Goal: Task Accomplishment & Management: Manage account settings

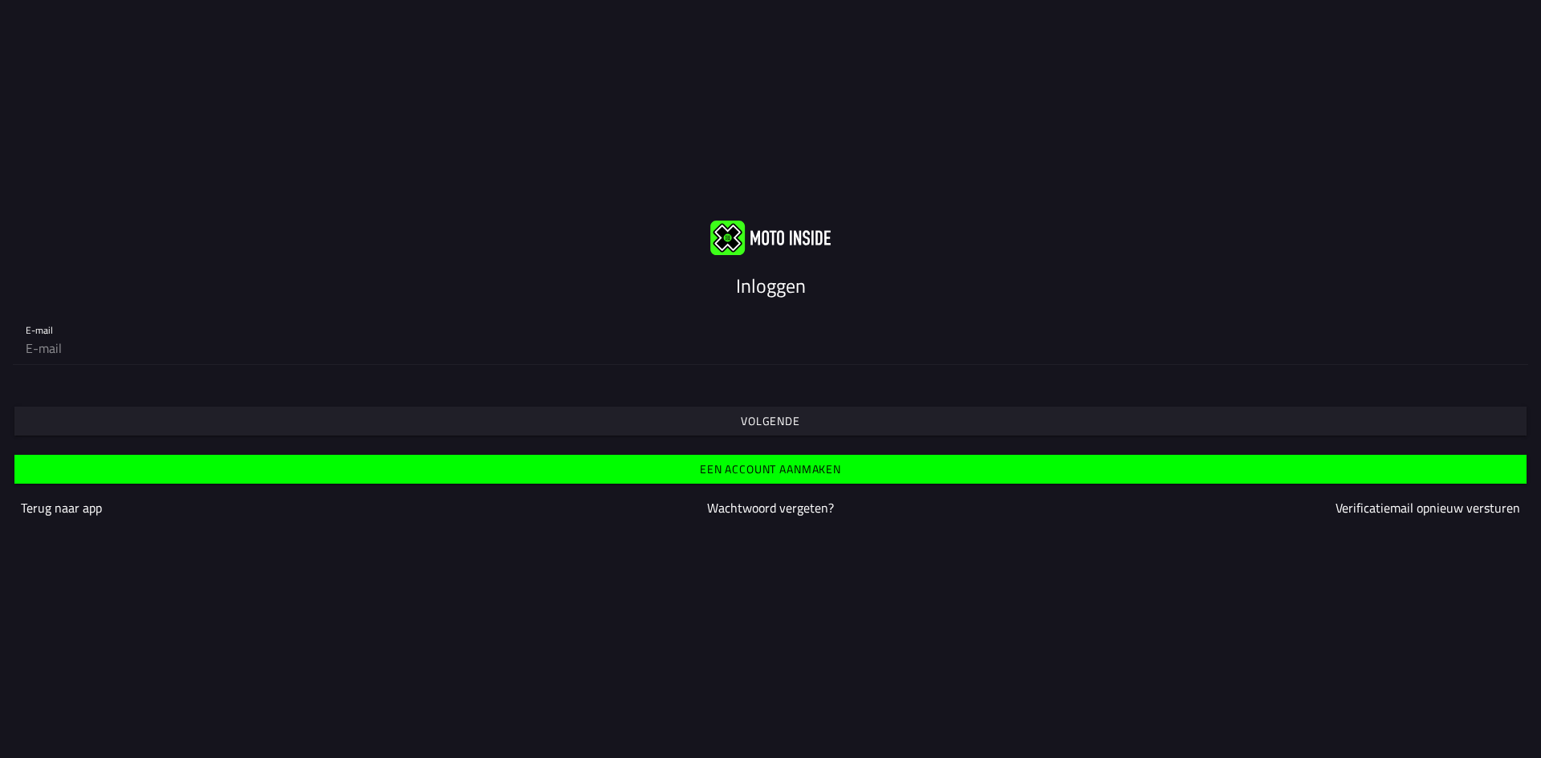
click at [0, 0] on slot "Een account aanmaken" at bounding box center [0, 0] width 0 height 0
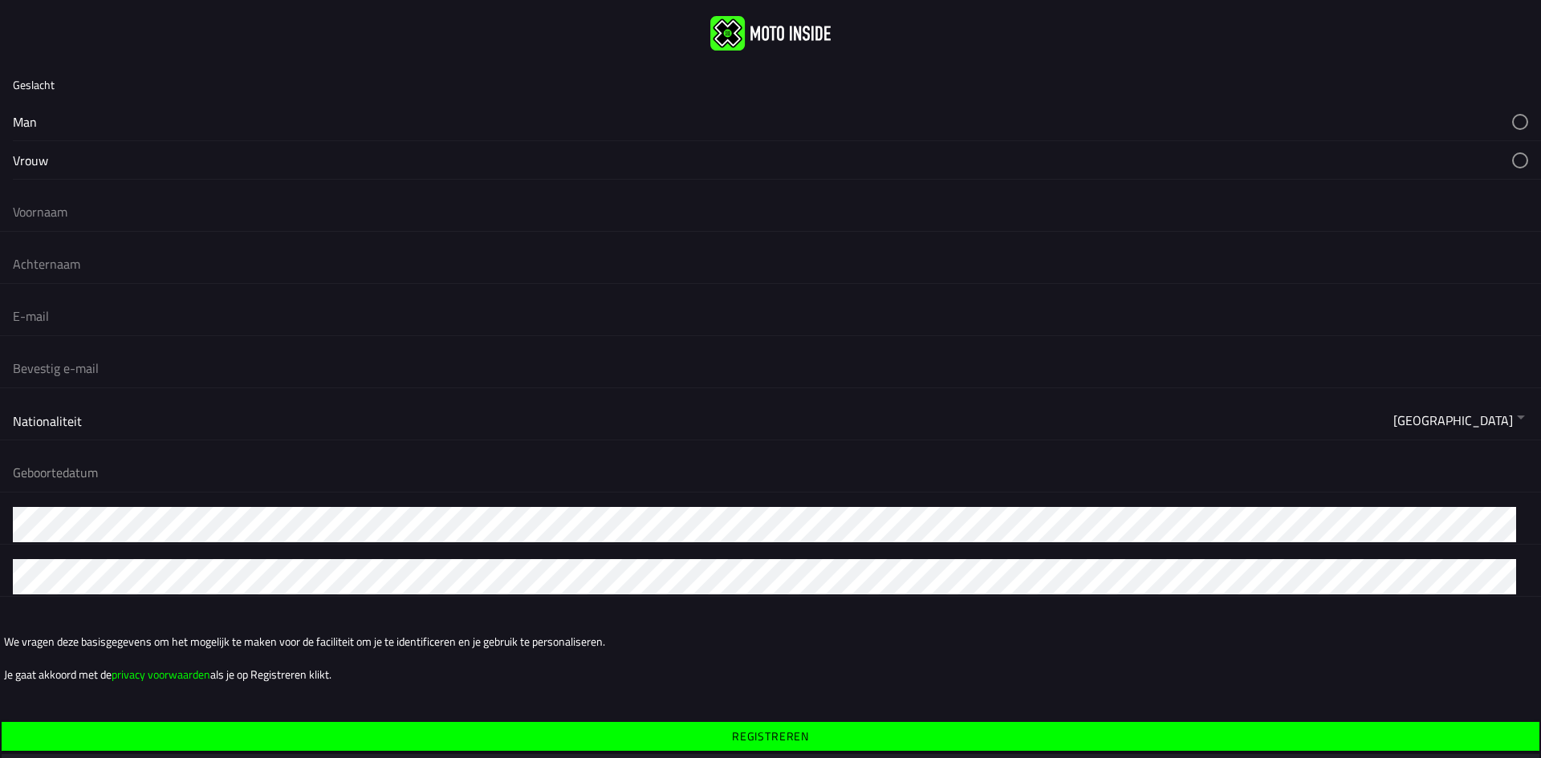
click at [1505, 118] on button "button" at bounding box center [777, 122] width 1528 height 38
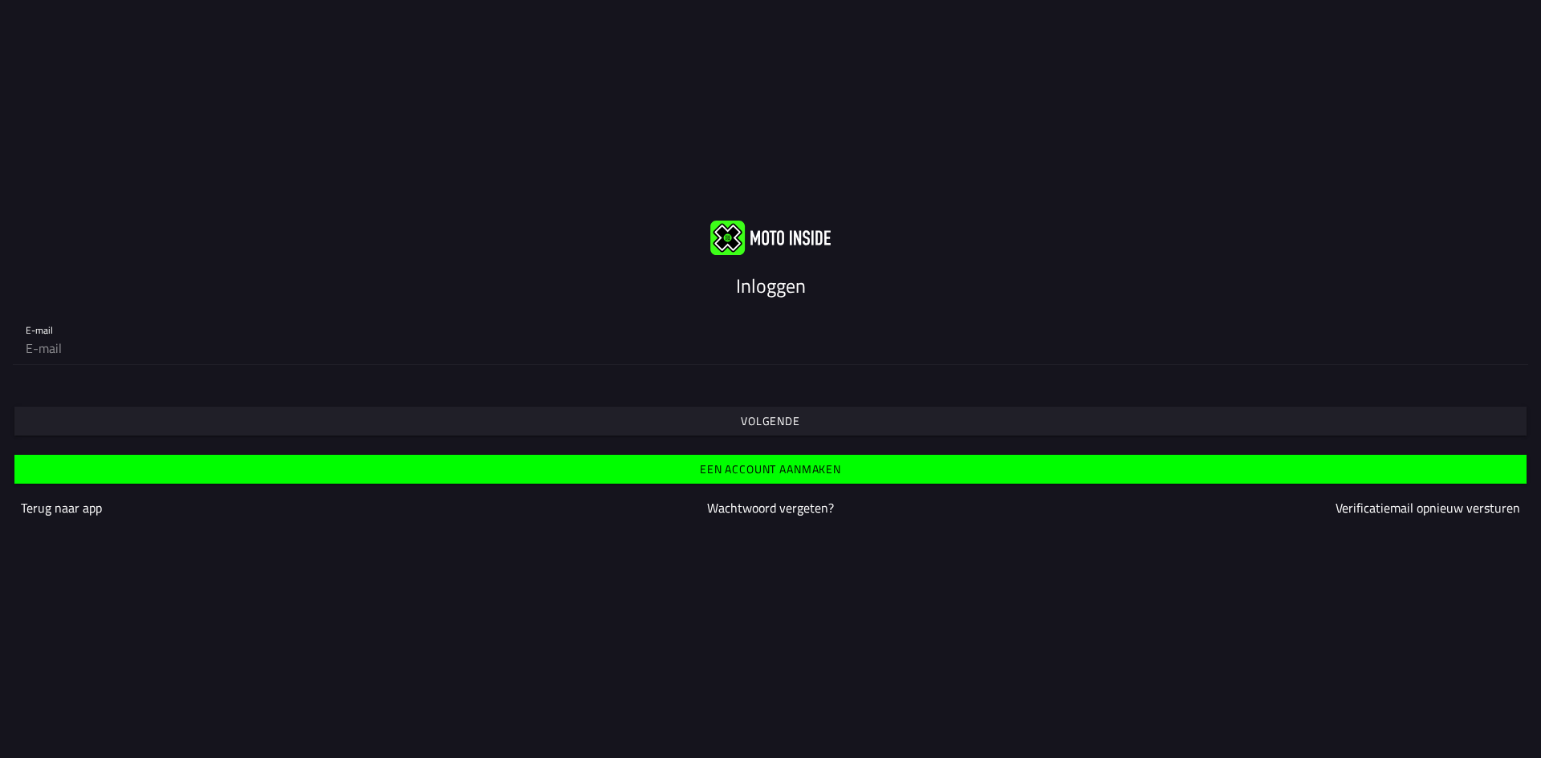
click at [0, 0] on slot "Inloggen" at bounding box center [0, 0] width 0 height 0
click at [0, 0] on slot "Volgende" at bounding box center [0, 0] width 0 height 0
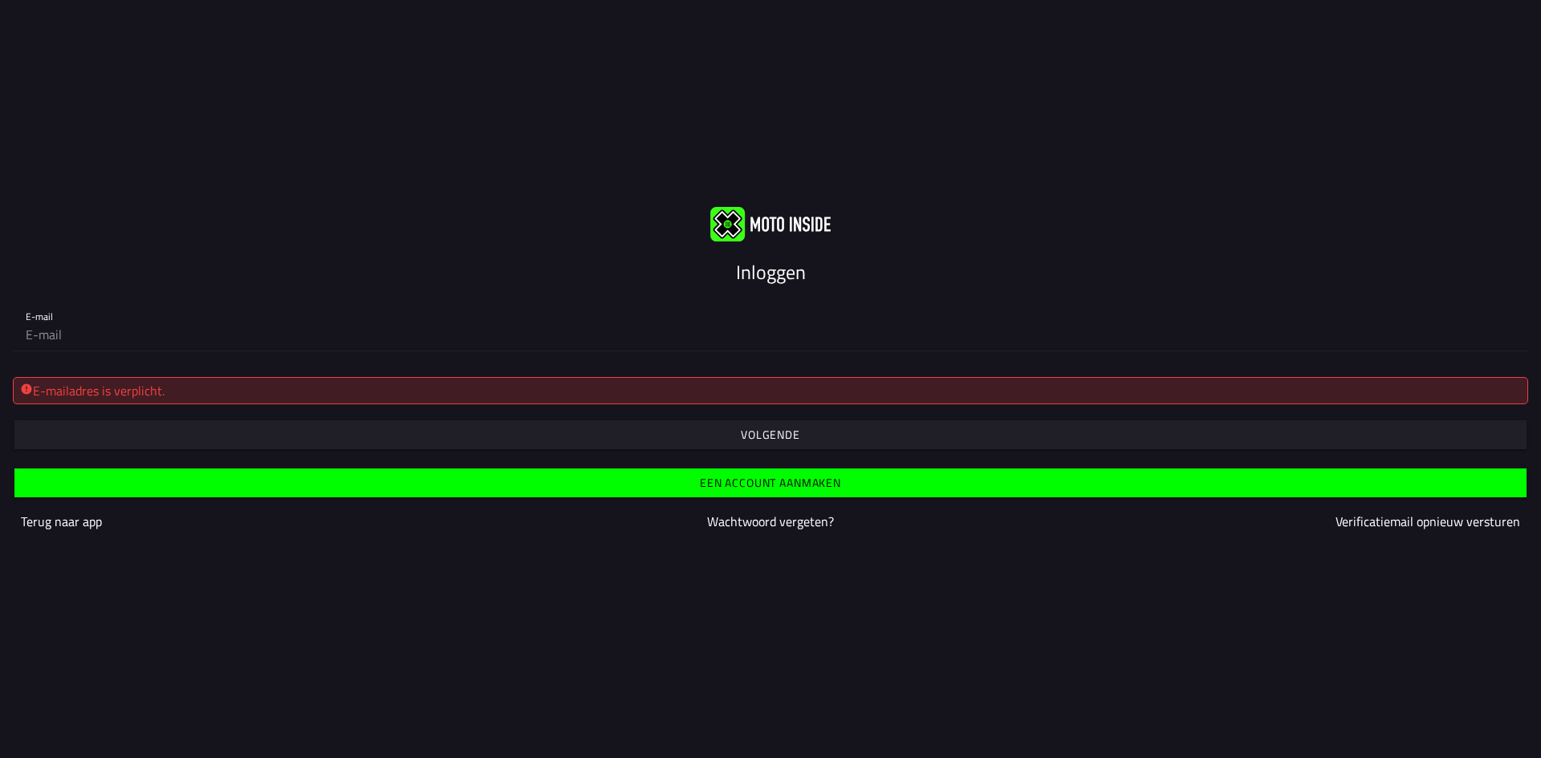
click at [0, 0] on slot "Inloggen" at bounding box center [0, 0] width 0 height 0
click at [180, 392] on div "E-mailadres is verplicht." at bounding box center [770, 390] width 1501 height 19
click at [339, 393] on div "E-mailadres is verplicht." at bounding box center [770, 390] width 1501 height 19
click at [57, 332] on input "email" at bounding box center [770, 335] width 1489 height 32
type input "[EMAIL_ADDRESS][DOMAIN_NAME]"
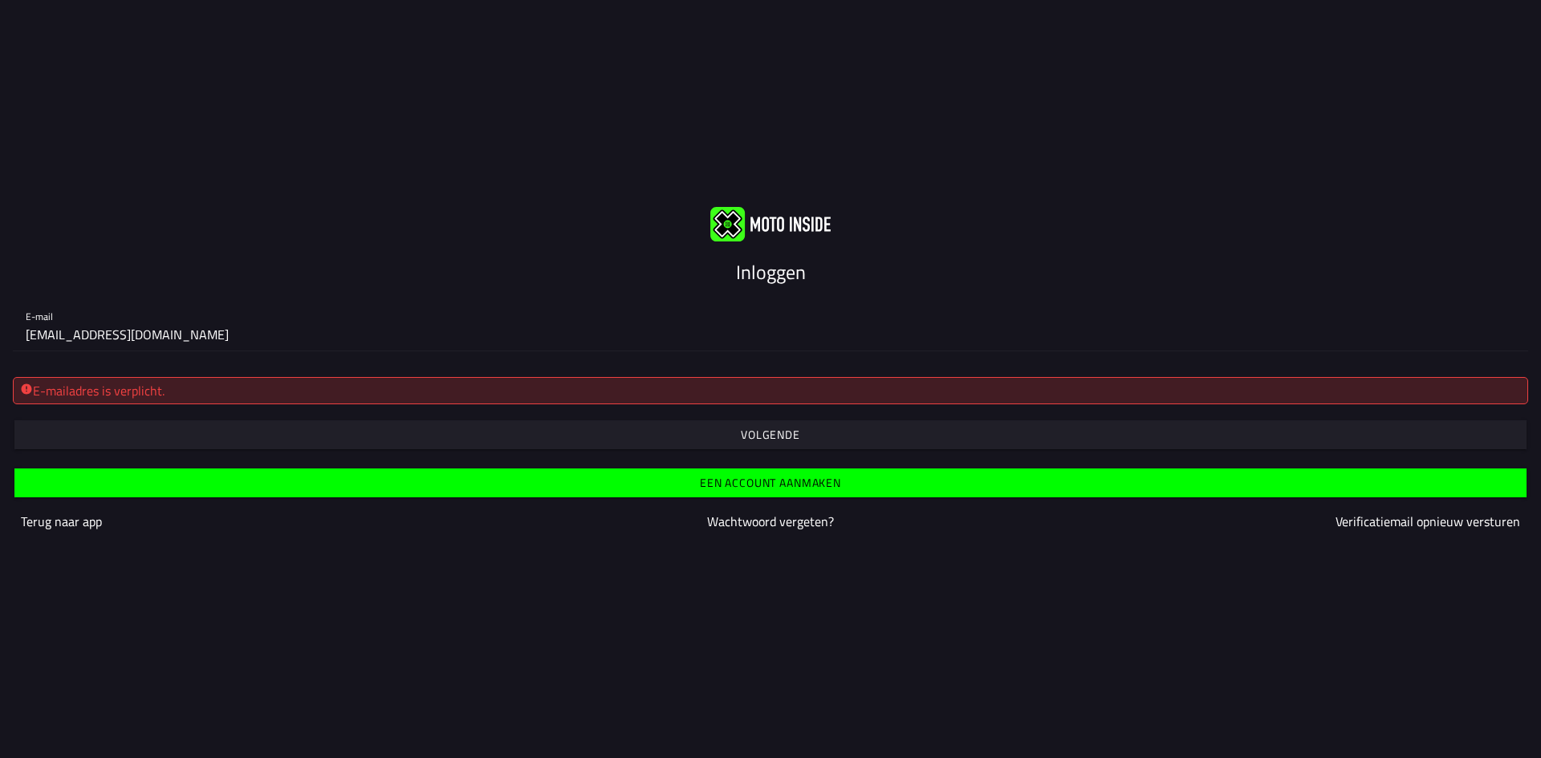
click at [0, 0] on slot "Inloggen" at bounding box center [0, 0] width 0 height 0
click at [127, 333] on input "[EMAIL_ADDRESS][DOMAIN_NAME]" at bounding box center [770, 335] width 1489 height 32
click at [0, 0] on slot "Volgende" at bounding box center [0, 0] width 0 height 0
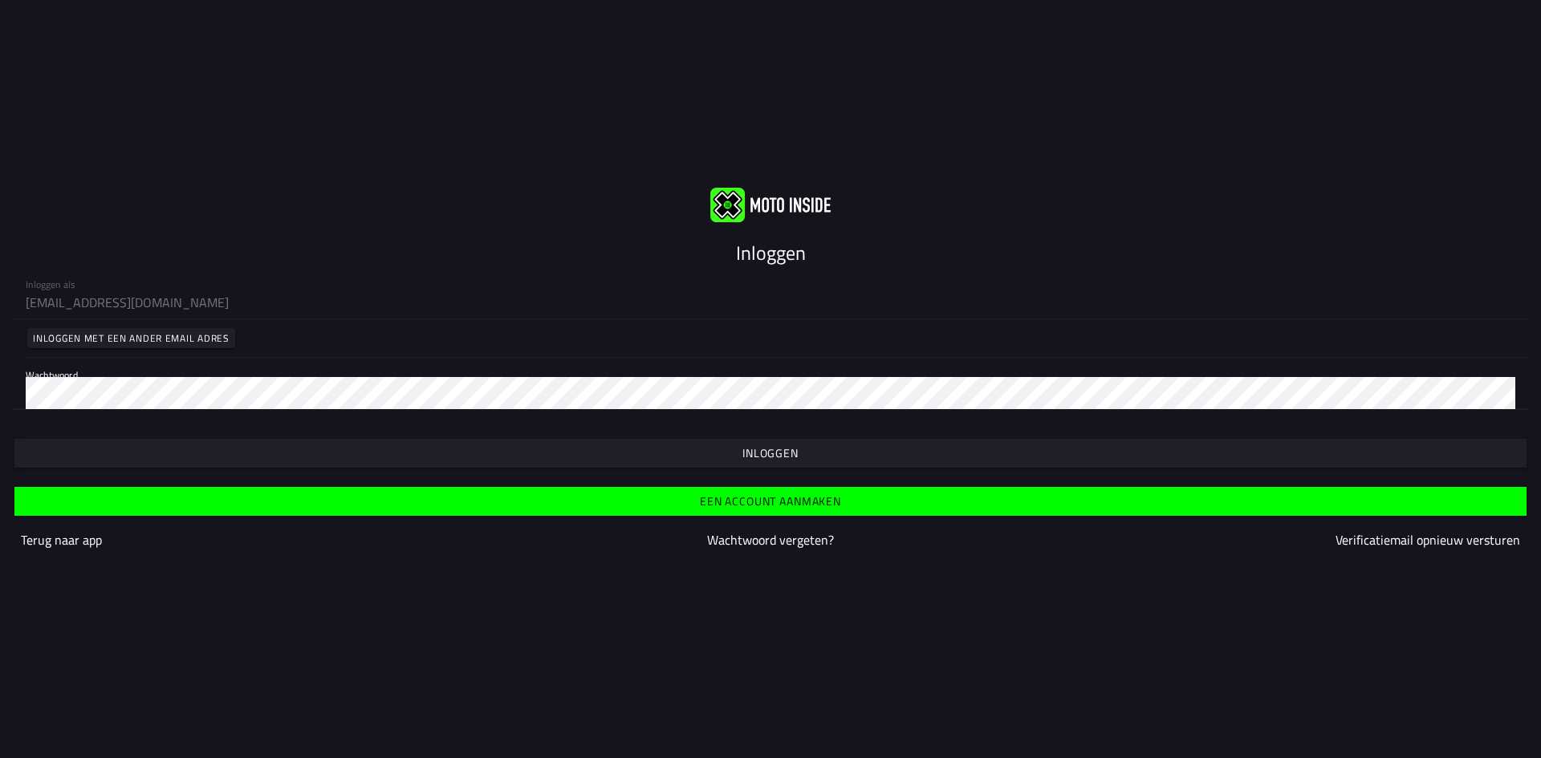
click at [0, 0] on slot "Inloggen" at bounding box center [0, 0] width 0 height 0
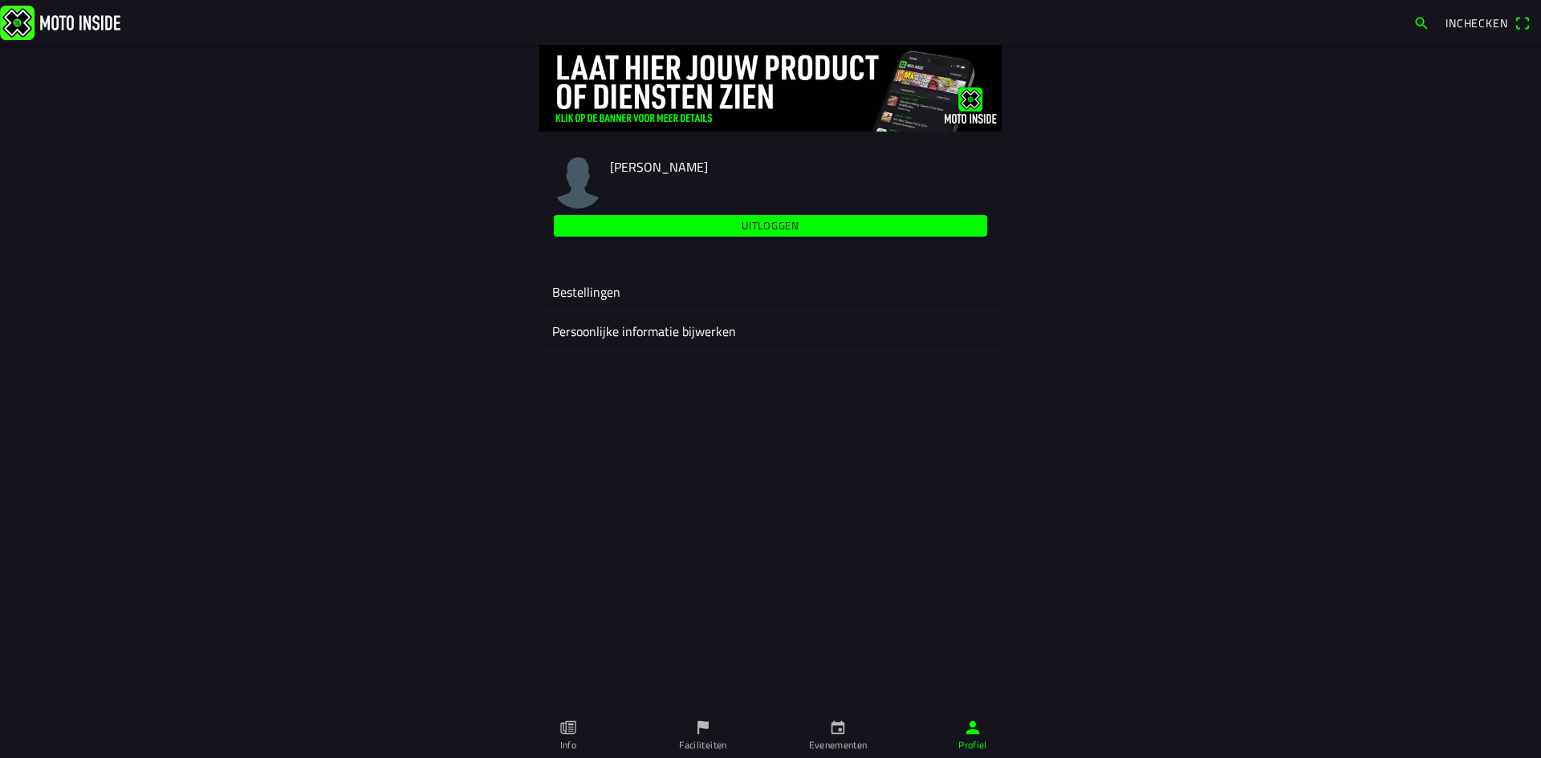
click at [590, 294] on ion-label "Bestellingen" at bounding box center [770, 291] width 437 height 19
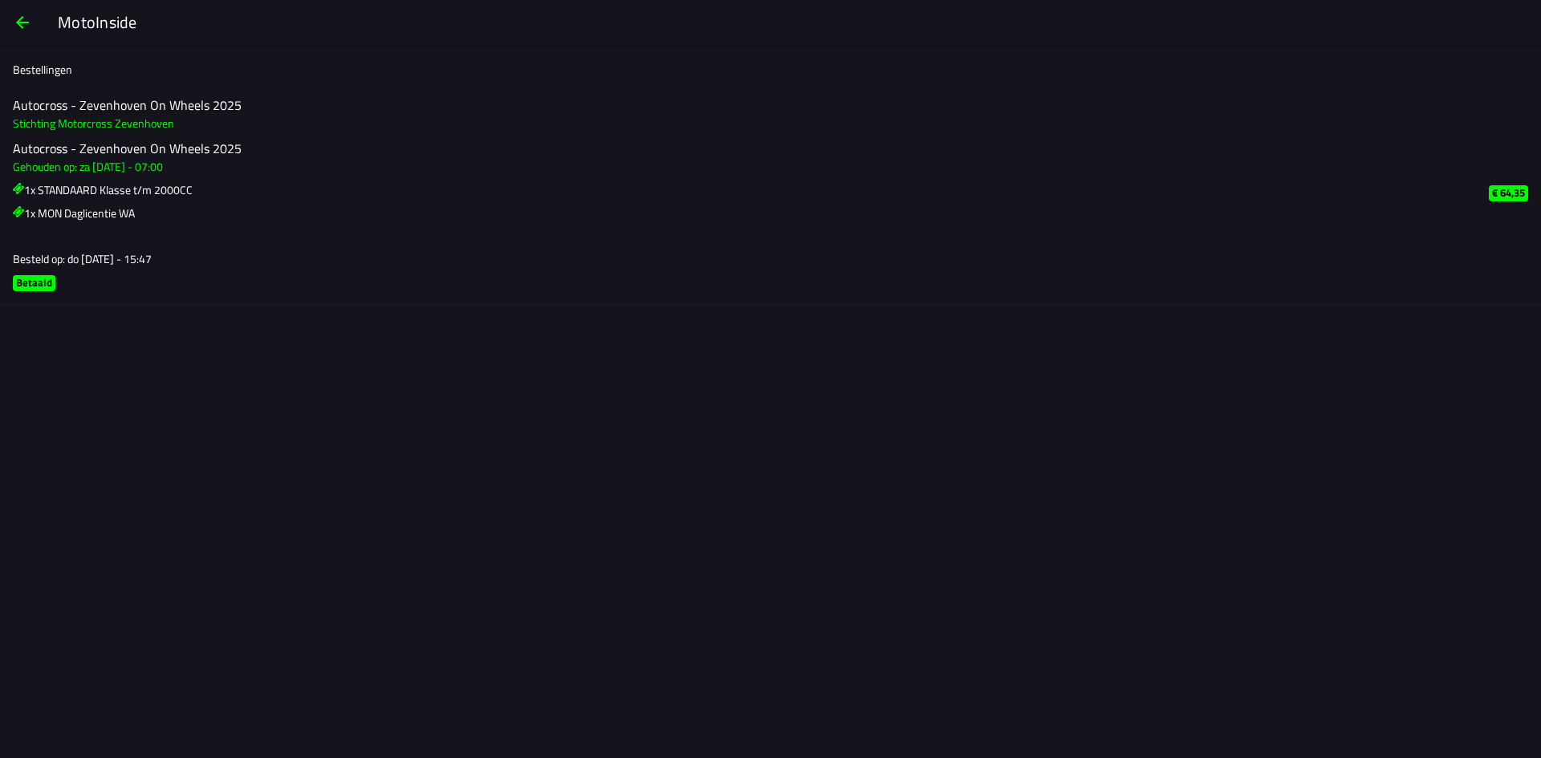
click at [67, 190] on h3 "1x STANDAARD Klasse t/m 2000CC" at bounding box center [738, 189] width 1450 height 17
click at [66, 213] on h3 "1x MON Daglicentie WA" at bounding box center [738, 213] width 1450 height 17
click at [0, 0] on slot "Betaald" at bounding box center [0, 0] width 0 height 0
click at [93, 213] on h3 "1x MON Daglicentie WA" at bounding box center [738, 213] width 1450 height 17
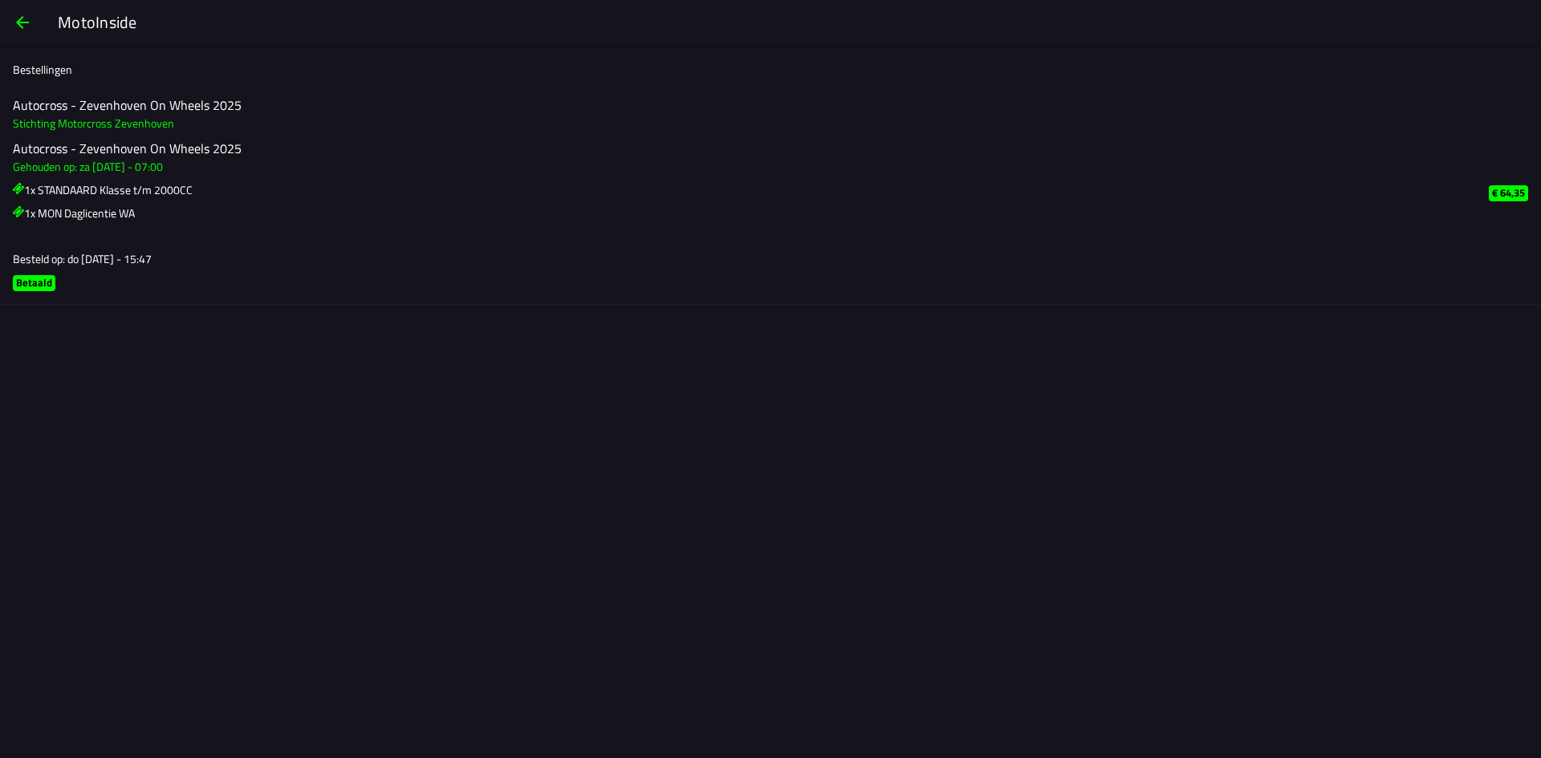
click at [18, 185] on icon at bounding box center [18, 188] width 11 height 11
click at [13, 213] on icon at bounding box center [18, 211] width 11 height 11
click at [315, 268] on ion-label "Autocross - Zevenhoven On Wheels 2025 Stichting Motorcross Zevenhoven Autocross…" at bounding box center [738, 196] width 1450 height 200
click at [0, 0] on slot "Betaald" at bounding box center [0, 0] width 0 height 0
click at [58, 105] on h2 "Autocross - Zevenhoven On Wheels 2025" at bounding box center [738, 105] width 1450 height 15
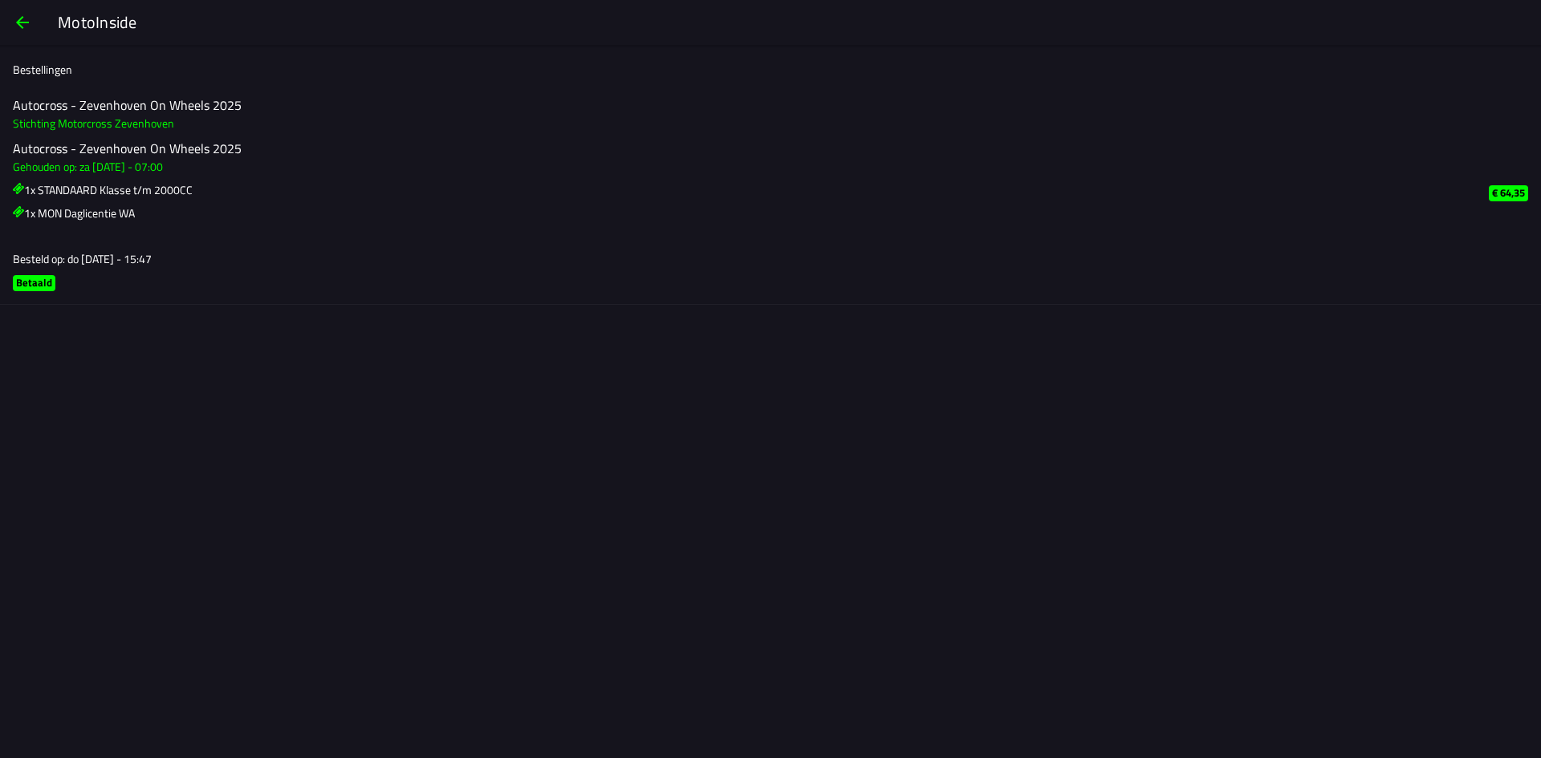
click at [83, 125] on h3 "Stichting Motorcross Zevenhoven" at bounding box center [738, 123] width 1450 height 17
click at [84, 213] on h3 "1x MON Daglicentie WA" at bounding box center [738, 213] width 1450 height 17
click at [114, 262] on h3 "Besteld op: do [DATE] - 15:47" at bounding box center [738, 258] width 1450 height 17
click at [0, 0] on slot "Betaald" at bounding box center [0, 0] width 0 height 0
click at [20, 23] on span "button" at bounding box center [22, 22] width 19 height 39
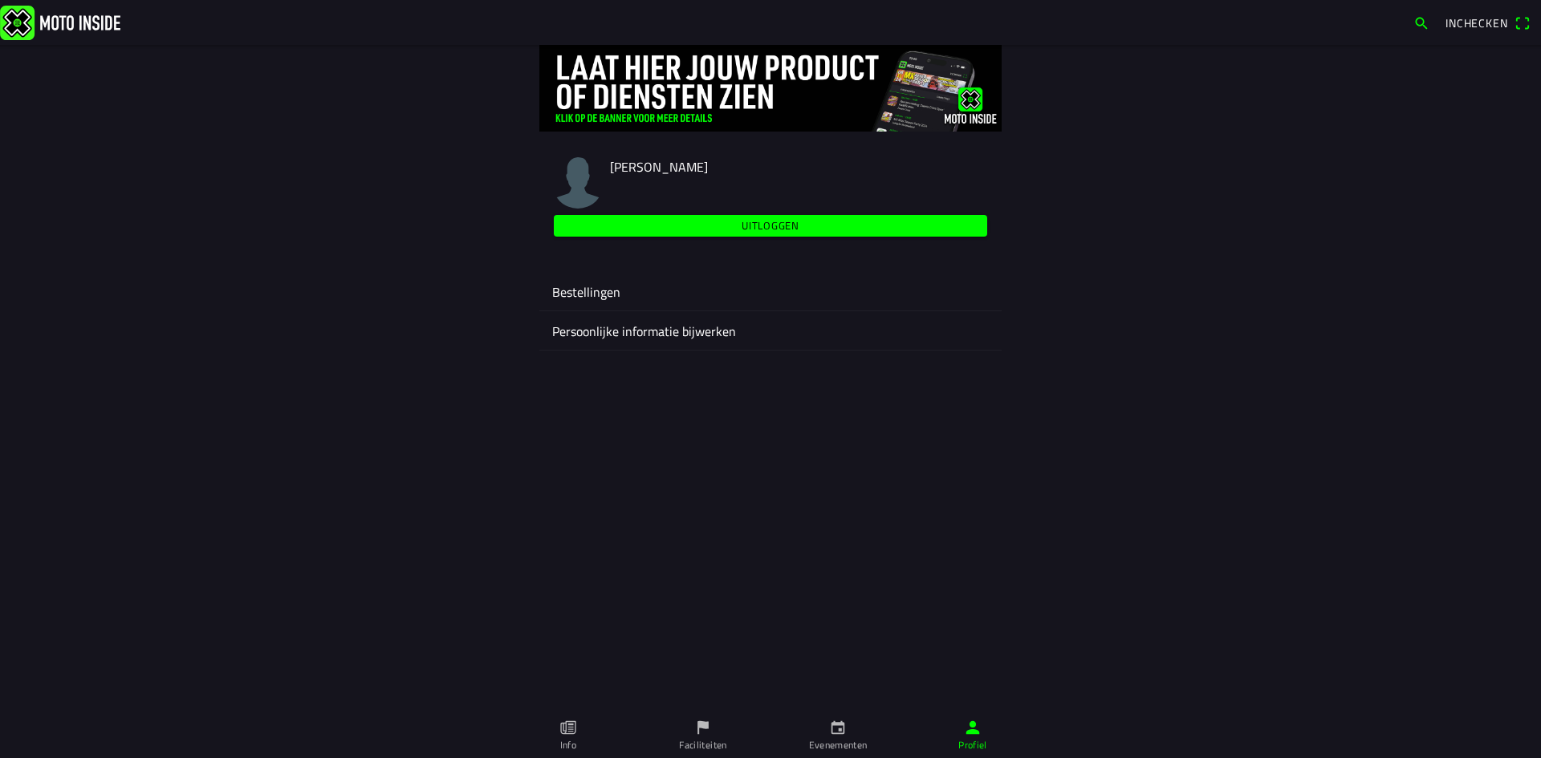
click at [625, 334] on ion-label "Persoonlijke informatie bijwerken" at bounding box center [770, 331] width 437 height 19
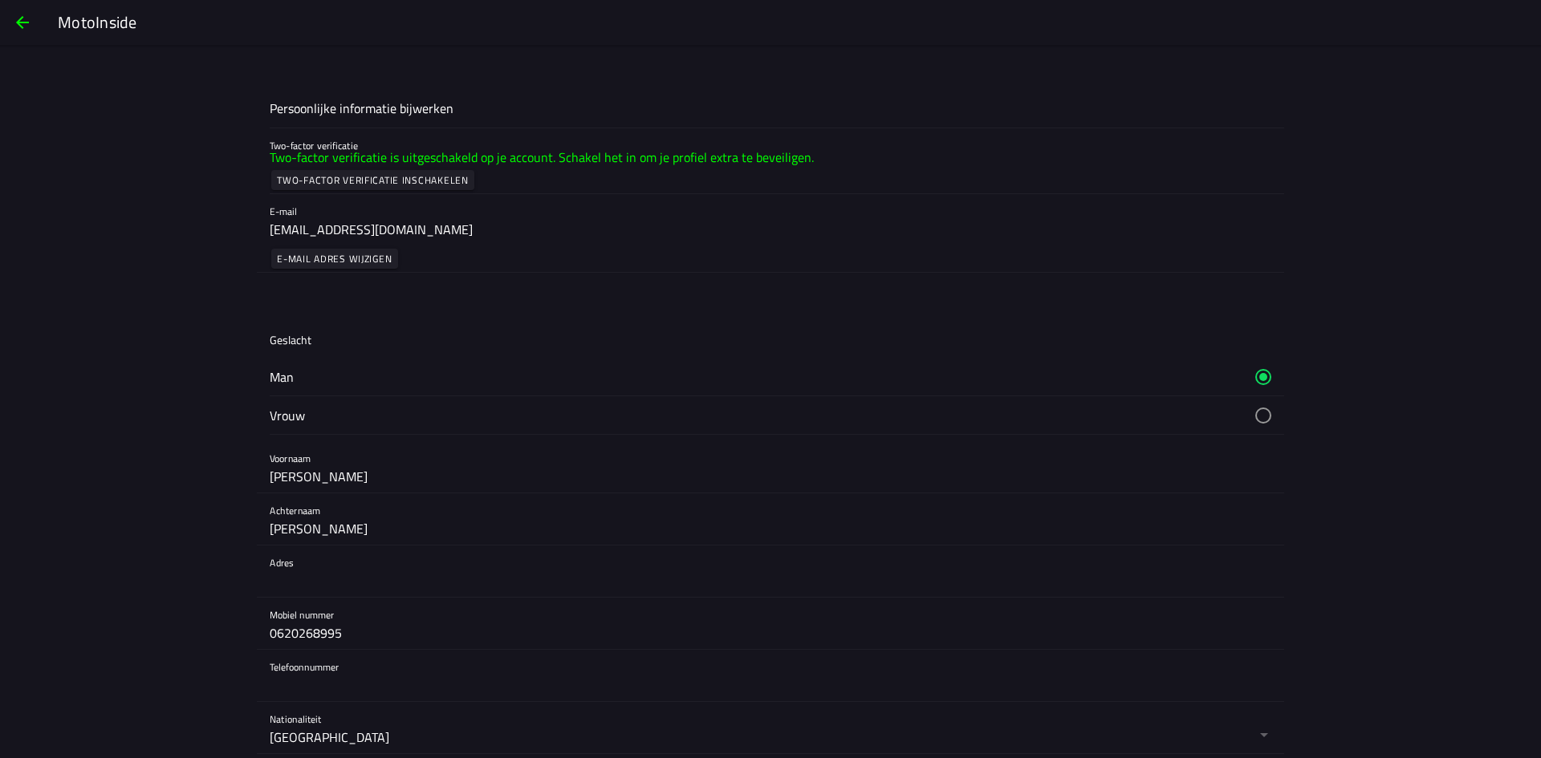
click at [22, 15] on span "button" at bounding box center [22, 22] width 19 height 39
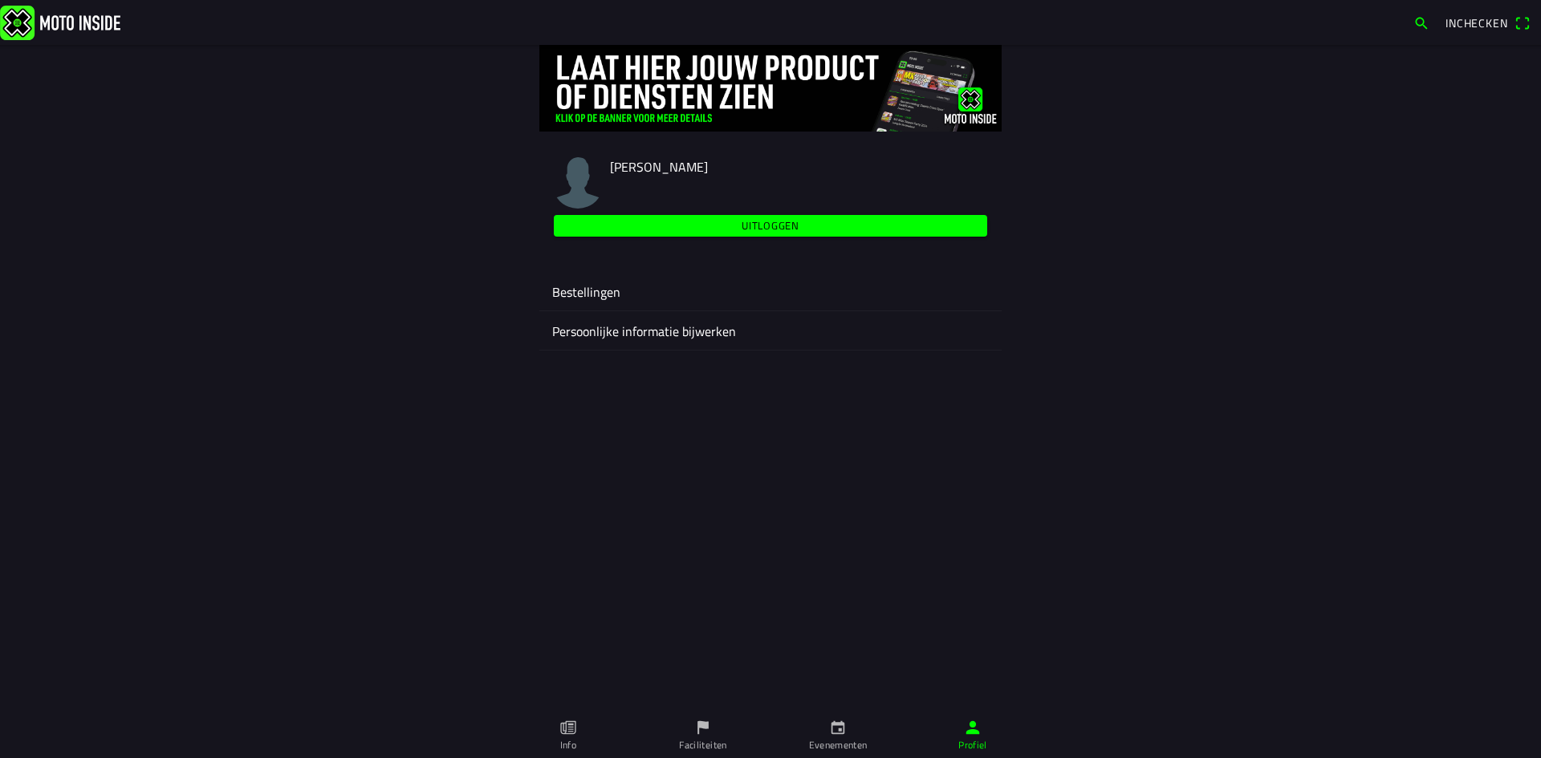
click at [1467, 21] on span "Inchecken" at bounding box center [1476, 22] width 63 height 17
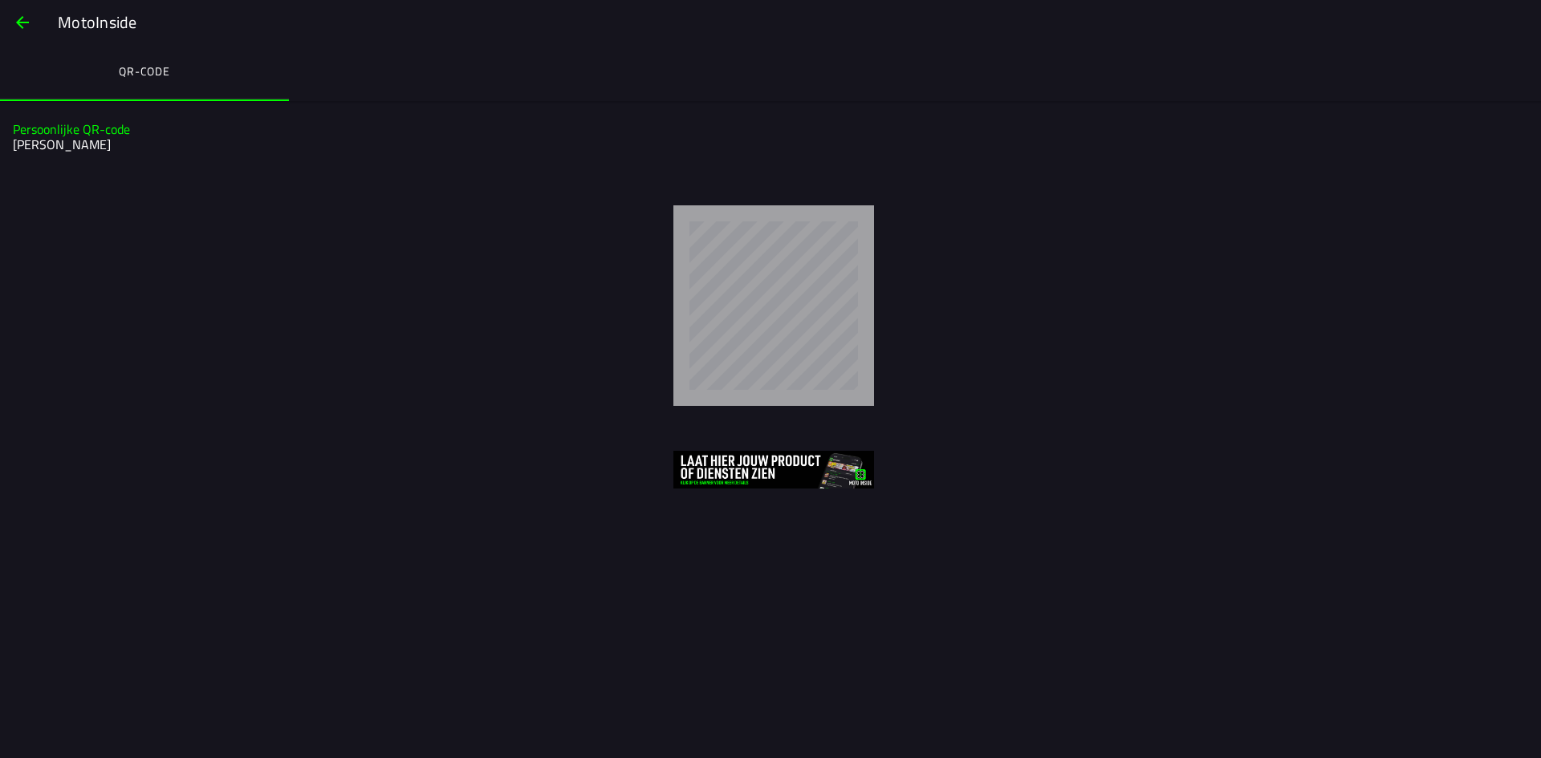
click at [23, 32] on span "button" at bounding box center [22, 22] width 19 height 39
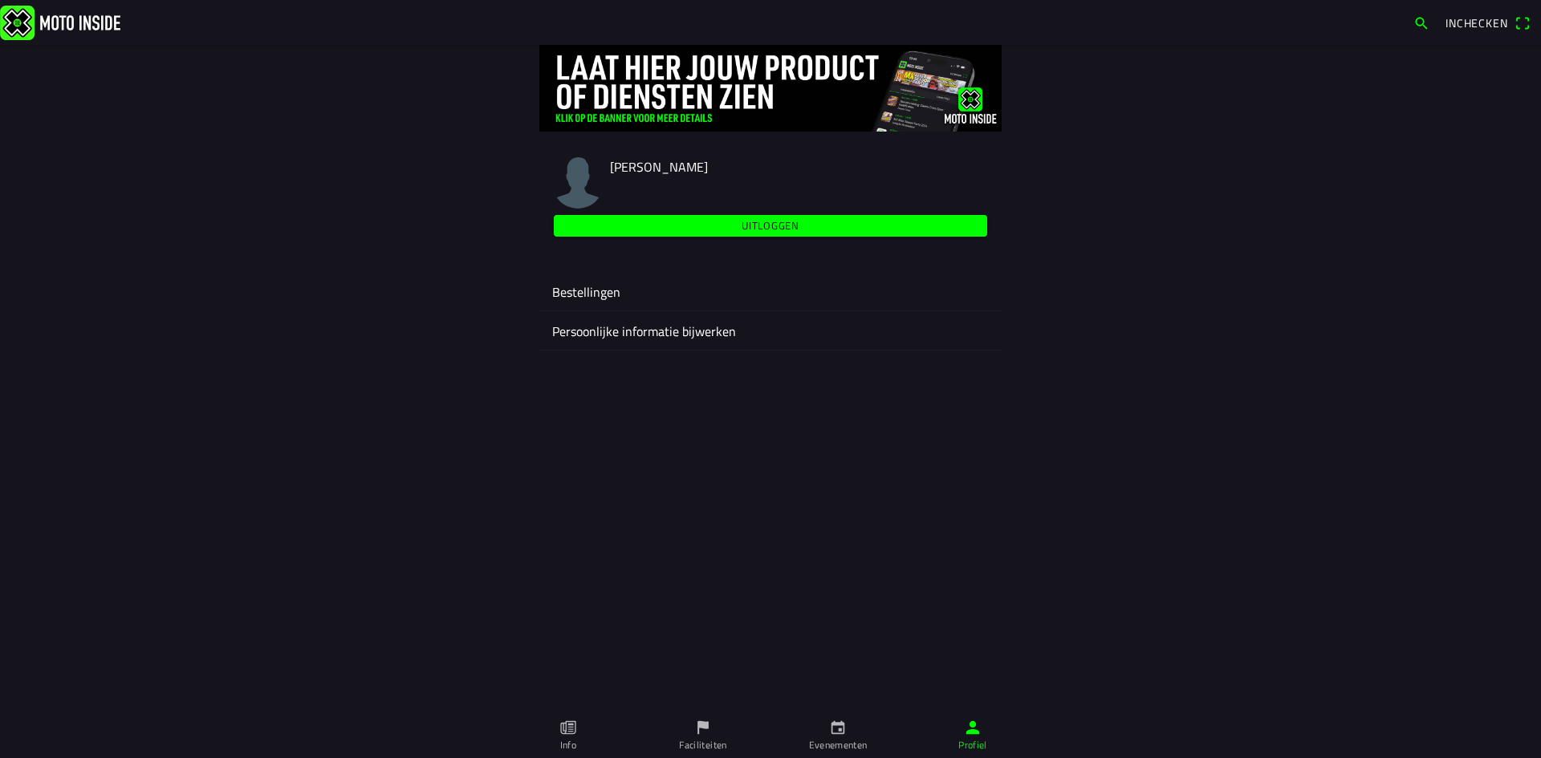
click at [609, 292] on ion-label "Bestellingen" at bounding box center [770, 291] width 437 height 19
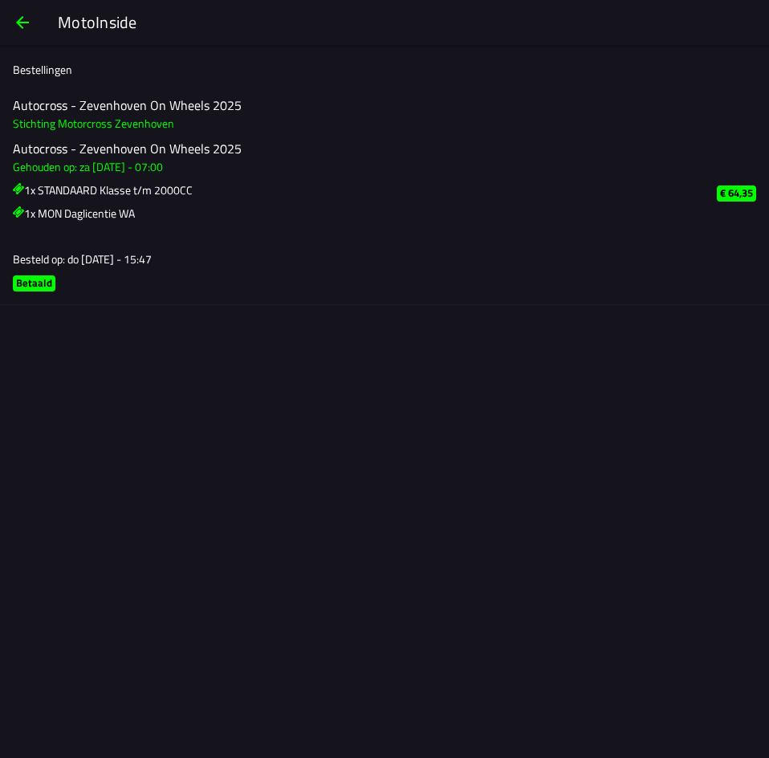
click at [0, 0] on slot "Betaald" at bounding box center [0, 0] width 0 height 0
click at [24, 26] on span "button" at bounding box center [22, 22] width 19 height 39
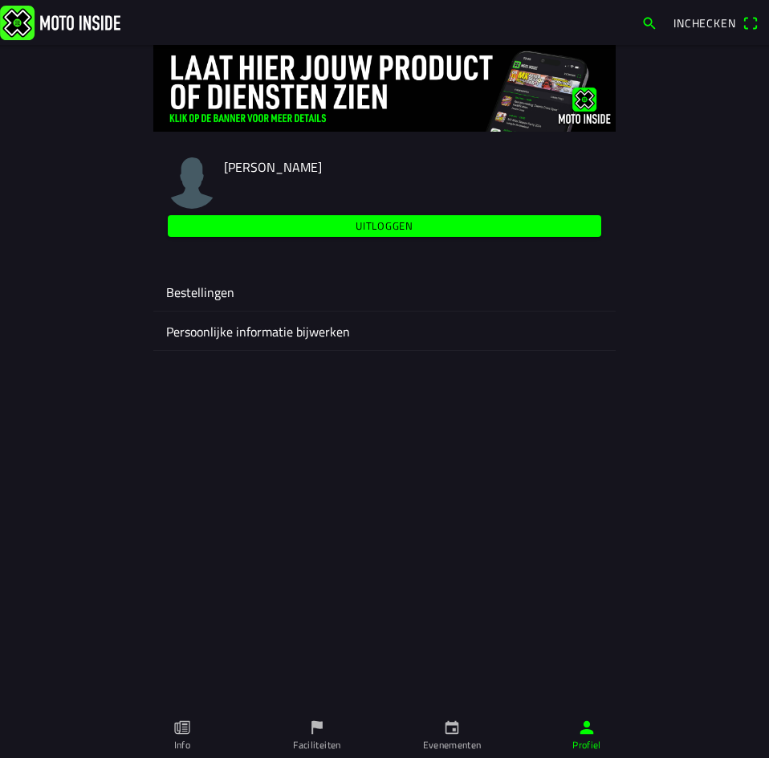
click at [251, 333] on ion-label "Persoonlijke informatie bijwerken" at bounding box center [384, 331] width 437 height 19
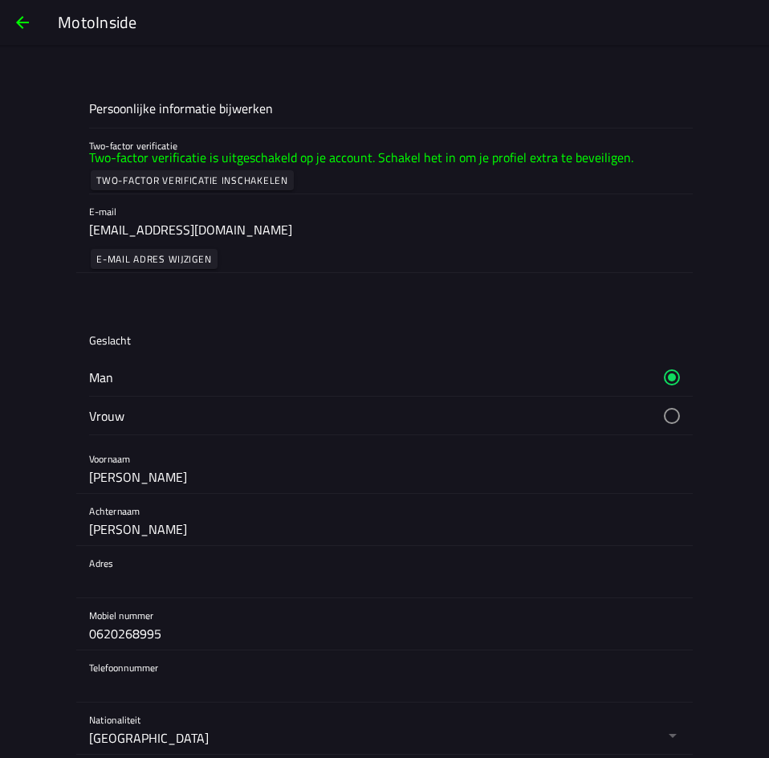
click at [24, 26] on span "button" at bounding box center [22, 22] width 19 height 39
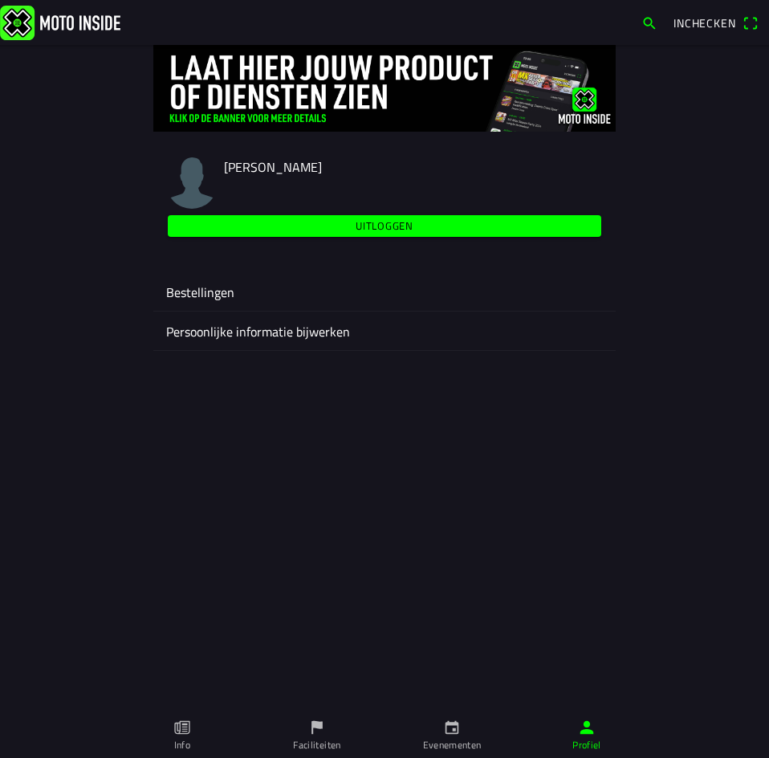
click at [707, 26] on span "Inchecken" at bounding box center [704, 22] width 63 height 17
